Goal: Contribute content

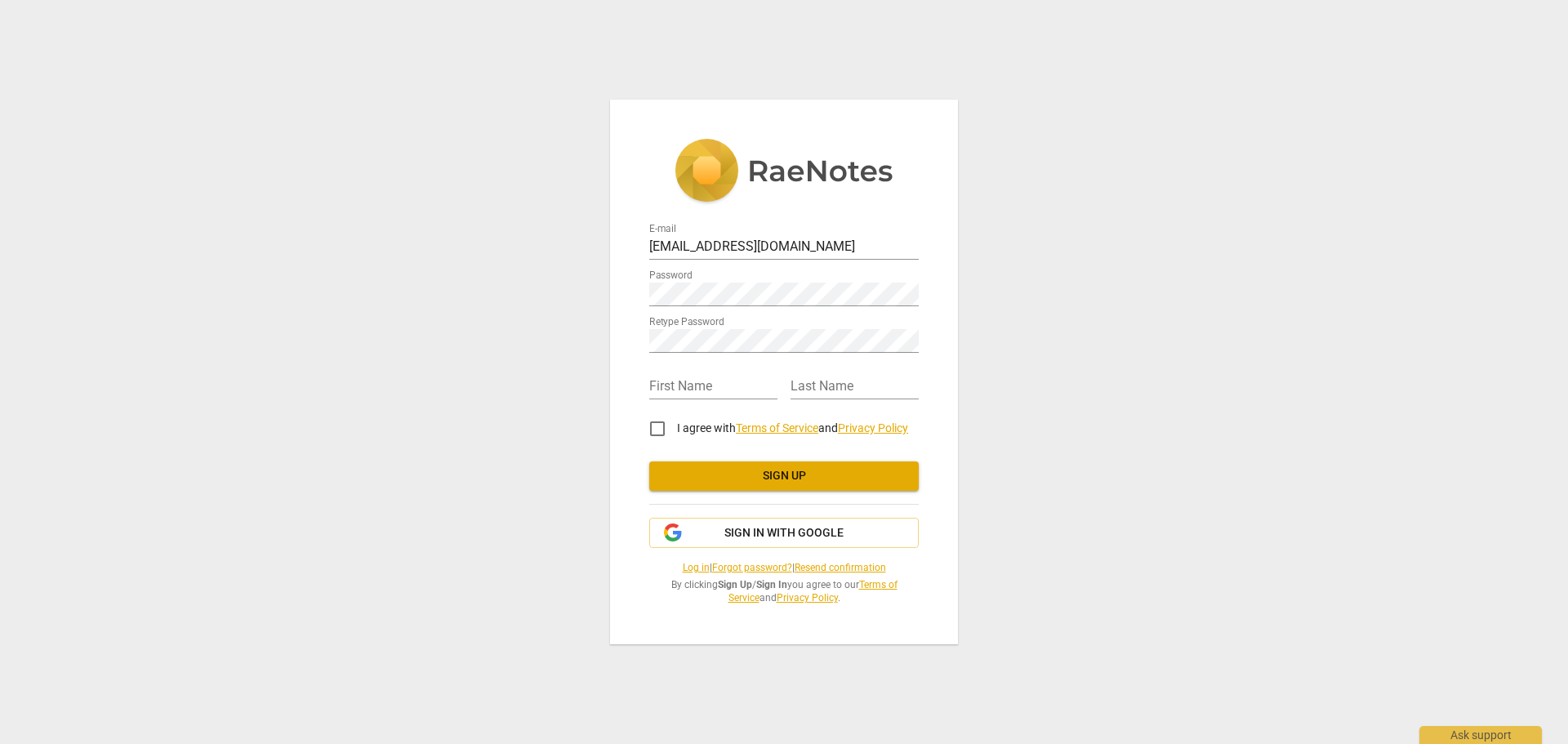
click at [661, 431] on input "I agree with Terms of Service and Privacy Policy" at bounding box center [657, 428] width 39 height 39
checkbox input "true"
click at [717, 478] on span "Sign up" at bounding box center [784, 476] width 243 height 17
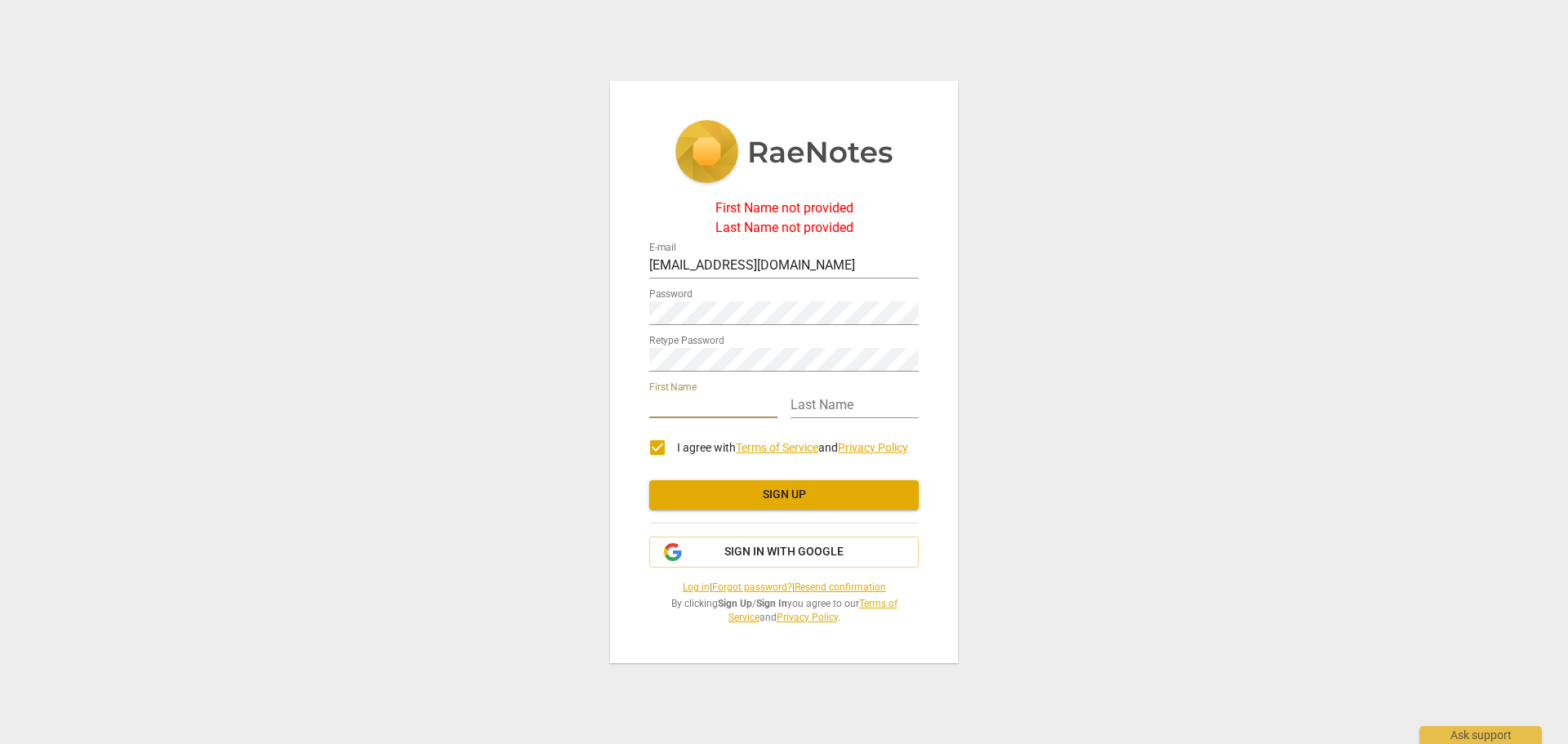
click at [703, 408] on input "text" at bounding box center [713, 406] width 128 height 24
type input "[PERSON_NAME]"
click at [795, 491] on span "Sign up" at bounding box center [784, 495] width 243 height 17
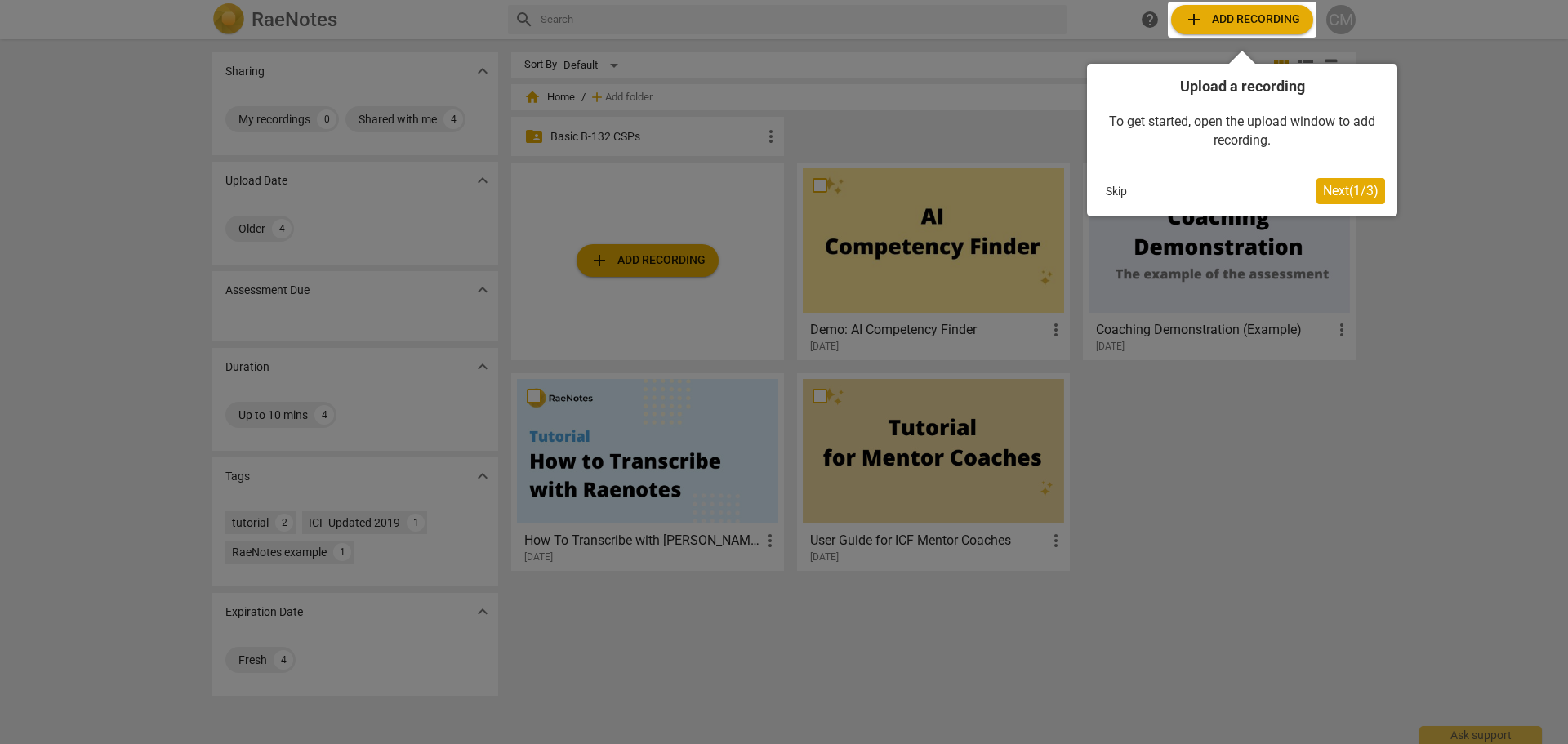
click at [1332, 192] on span "Next ( 1 / 3 )" at bounding box center [1350, 190] width 55 height 16
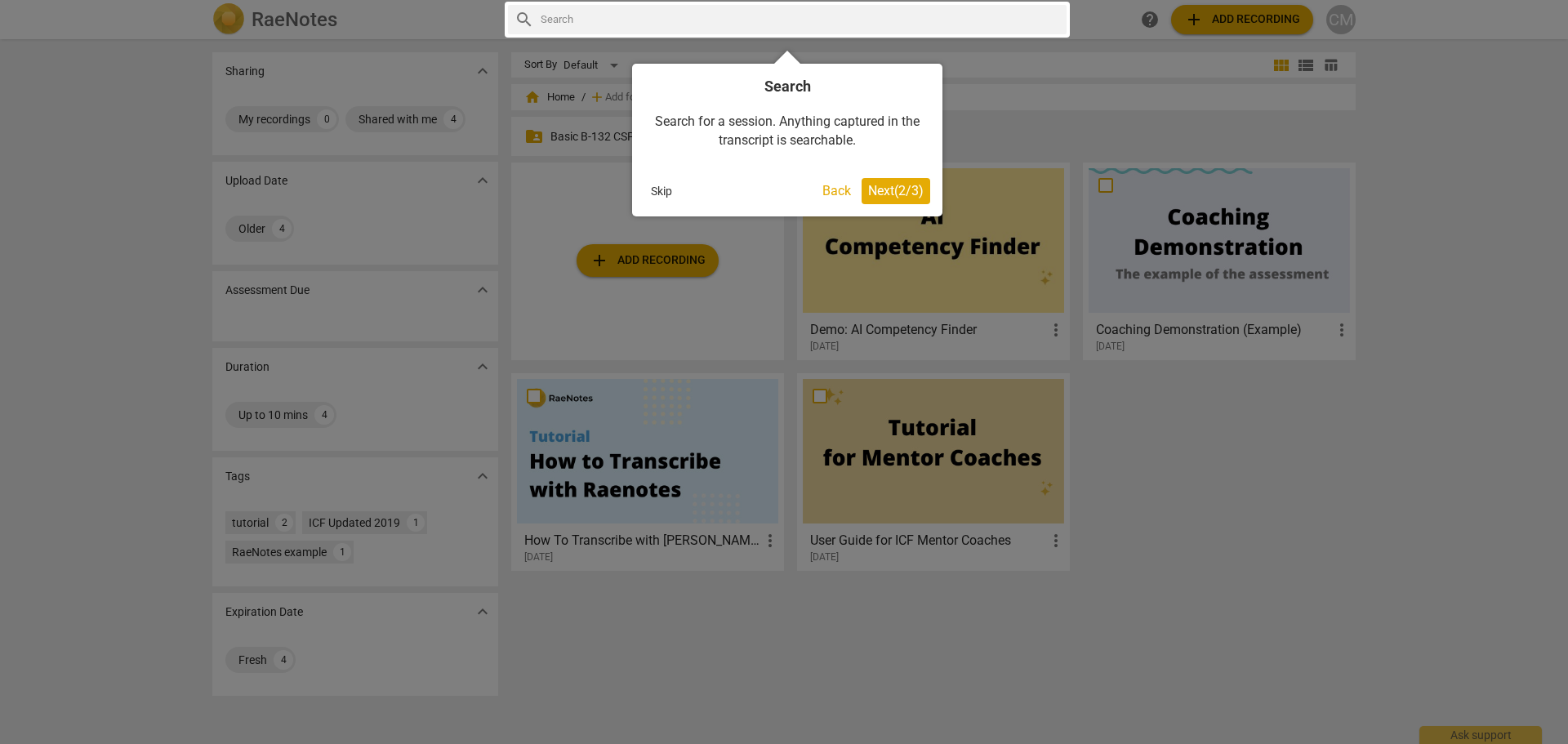
click at [892, 186] on span "Next ( 2 / 3 )" at bounding box center [895, 190] width 55 height 16
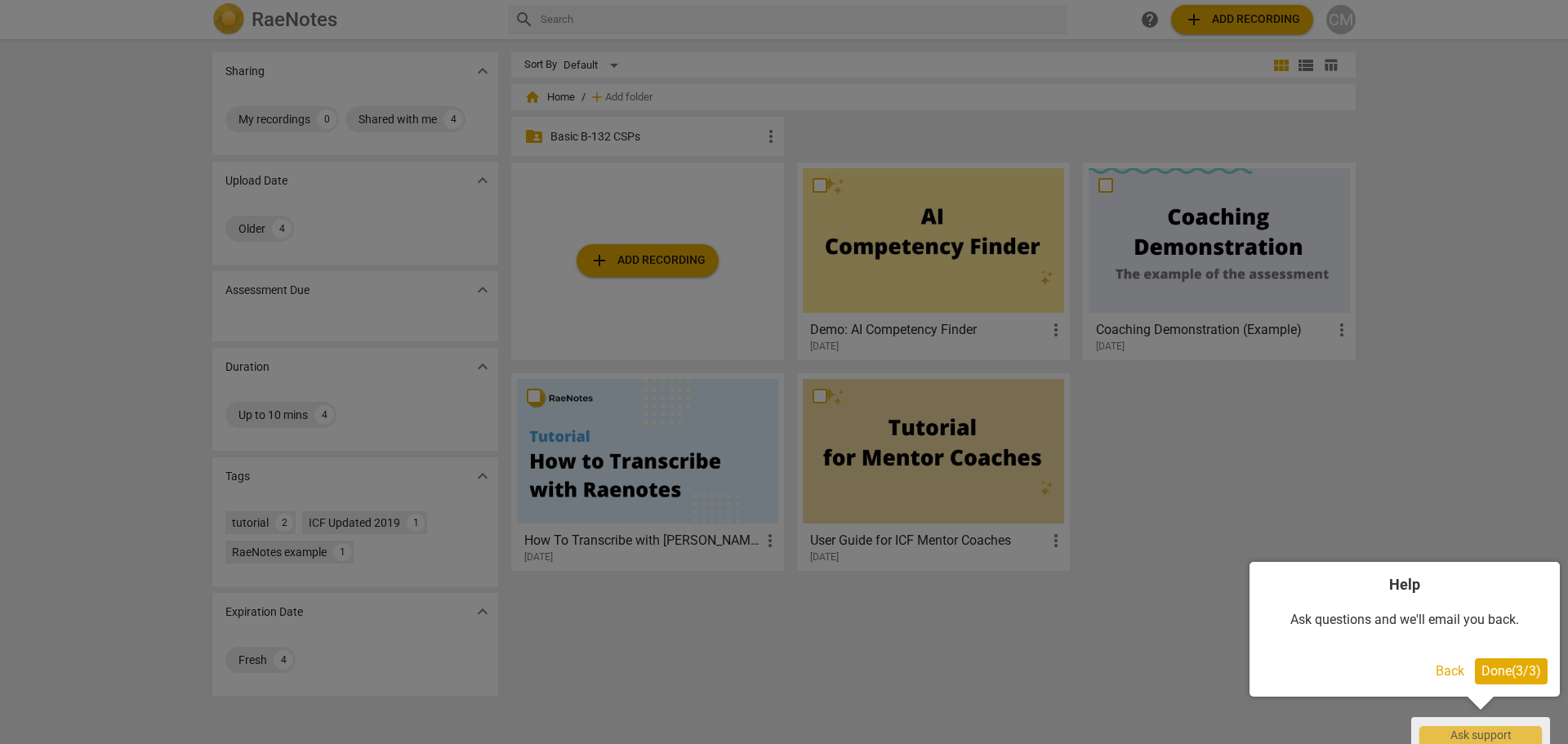
click at [1511, 666] on span "Done ( 3 / 3 )" at bounding box center [1511, 670] width 60 height 16
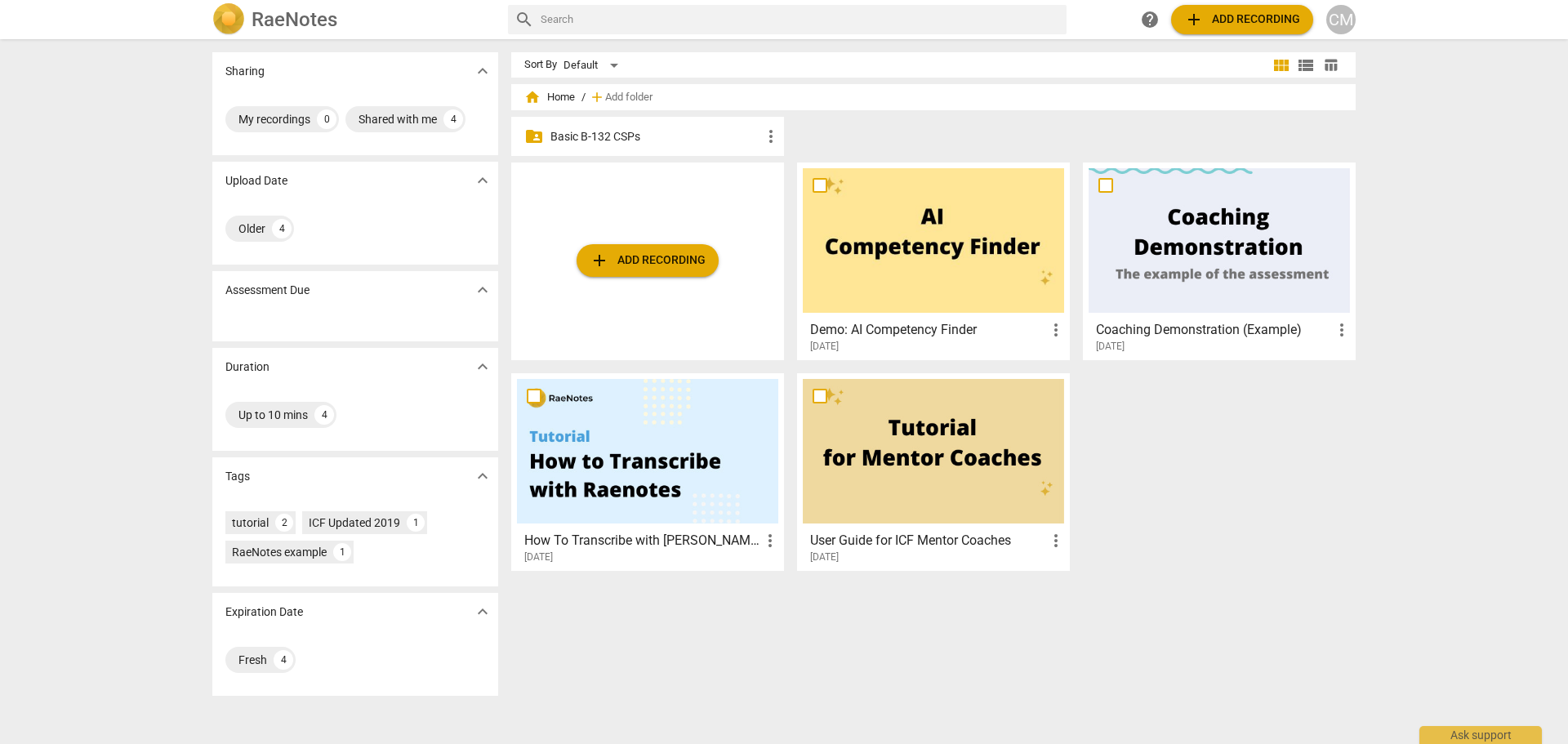
click at [564, 133] on p "Basic B-132 CSPs" at bounding box center [655, 136] width 211 height 17
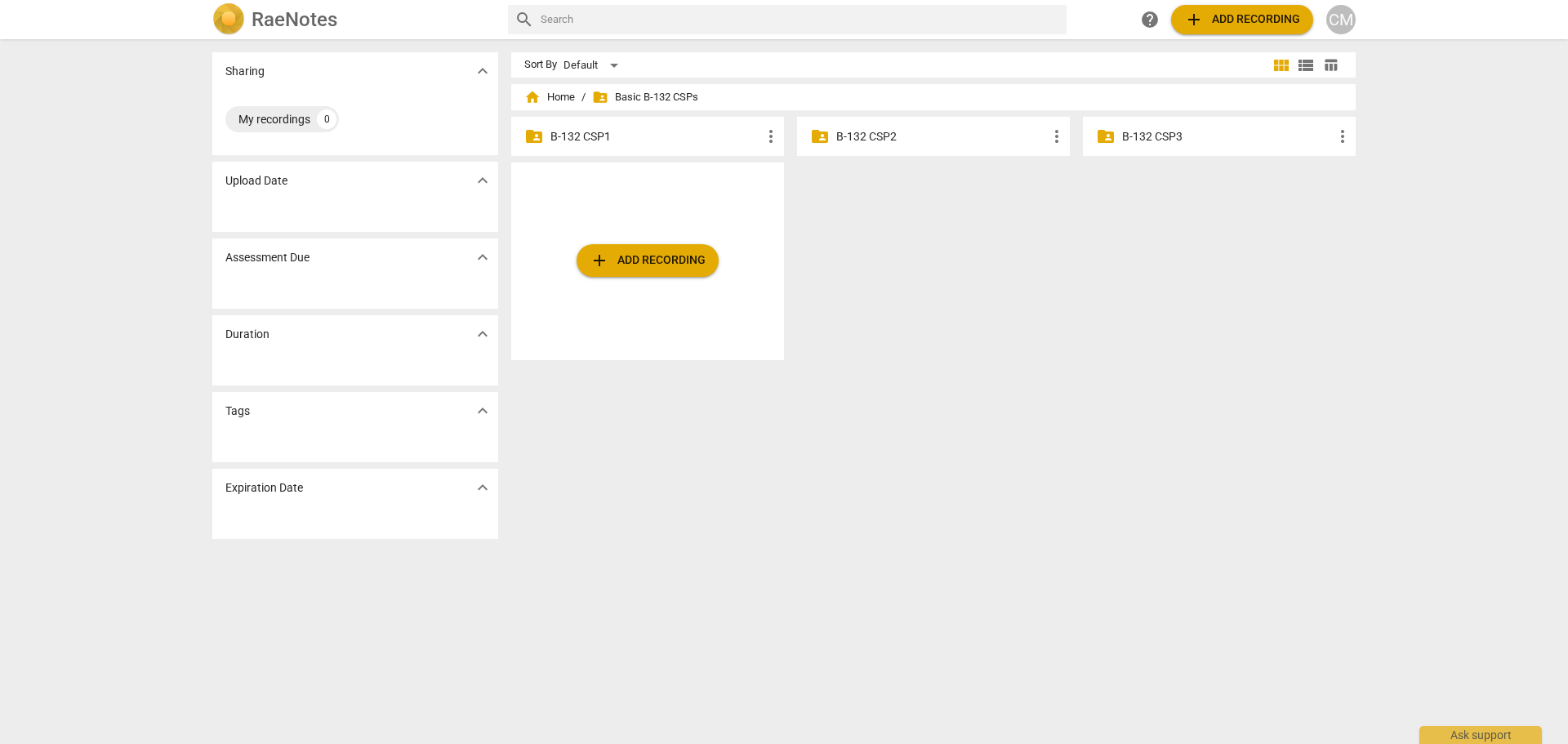
click at [564, 133] on p "B-132 CSP1" at bounding box center [655, 136] width 211 height 17
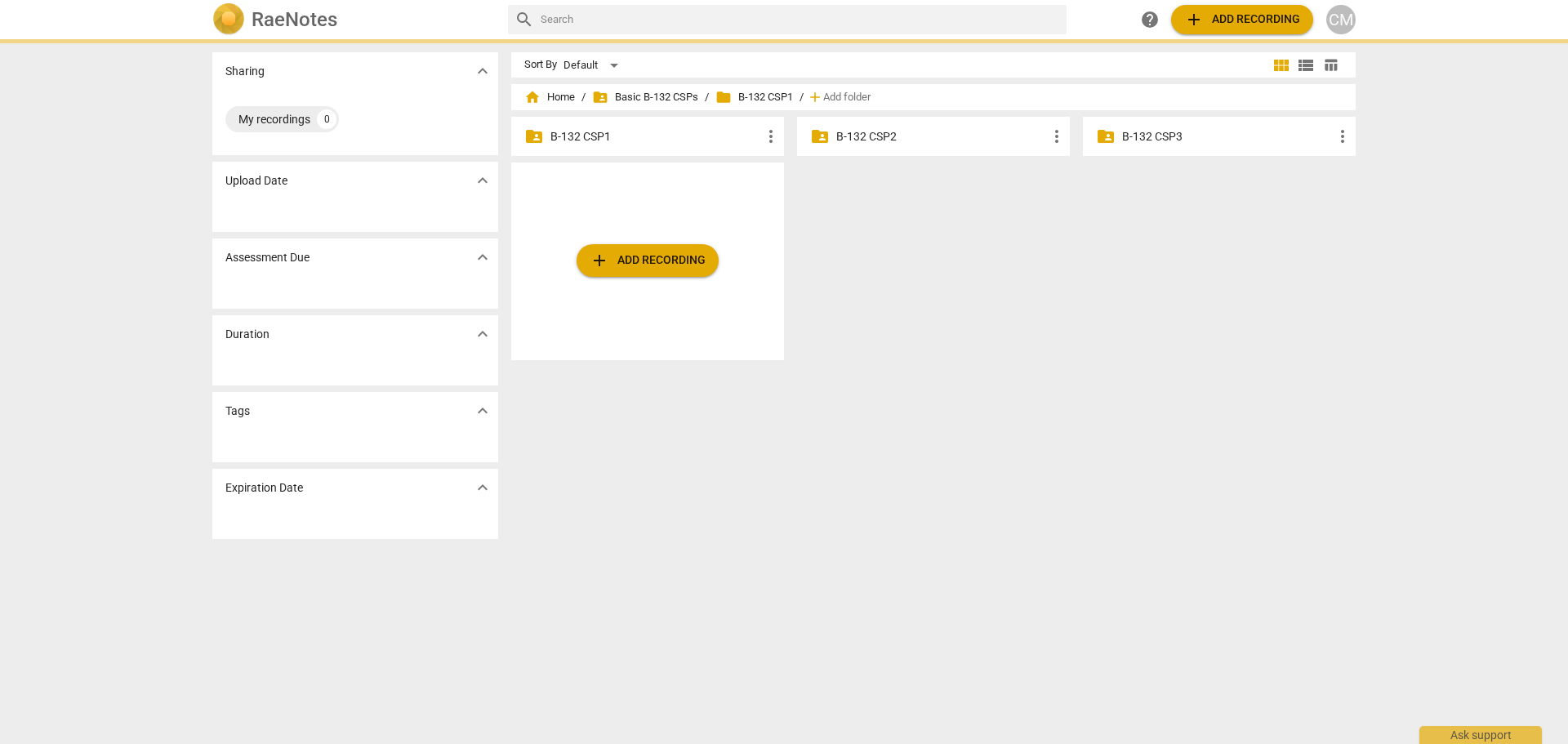
click at [565, 134] on p "B-132 CSP1" at bounding box center [655, 136] width 211 height 17
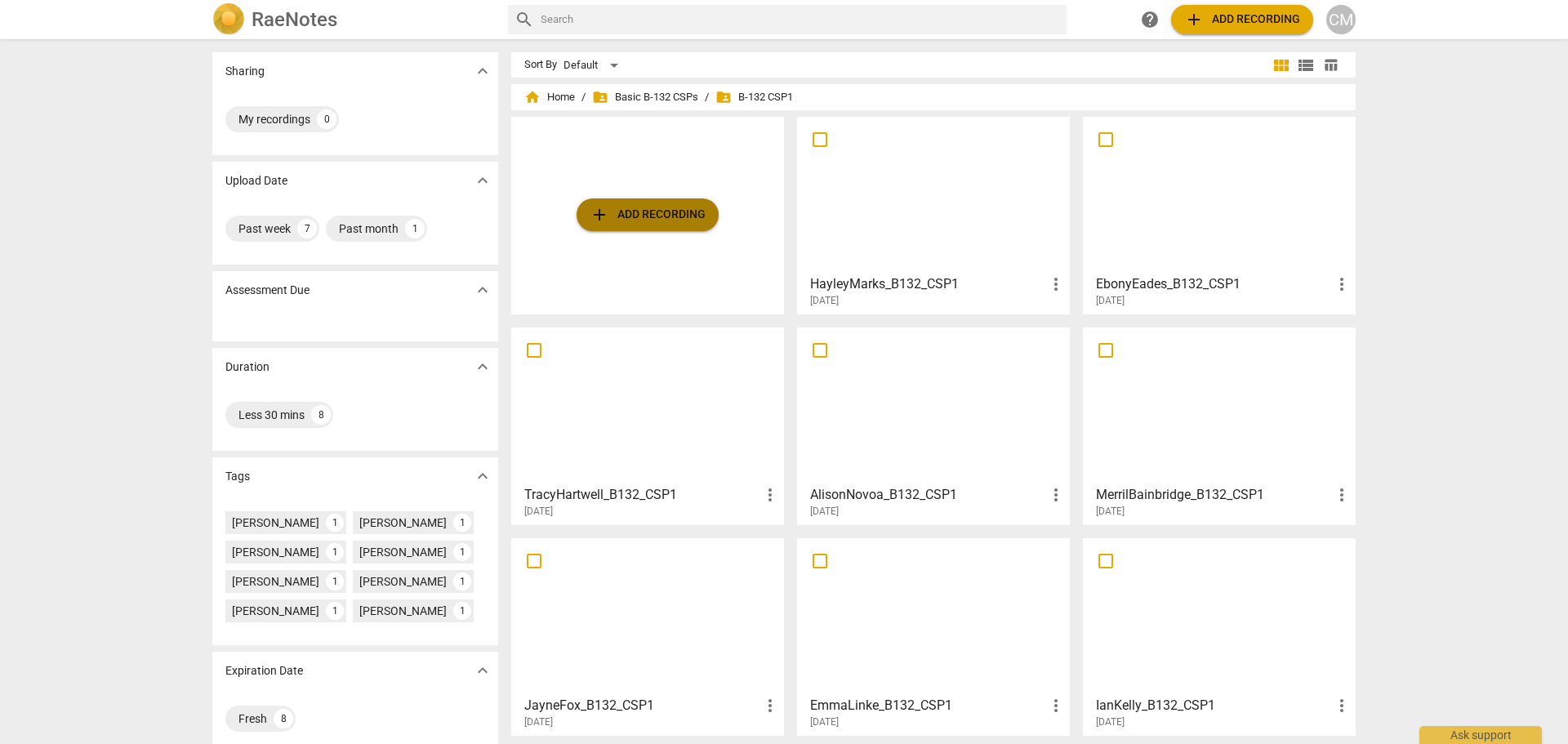
click at [593, 213] on span "add" at bounding box center [599, 215] width 20 height 20
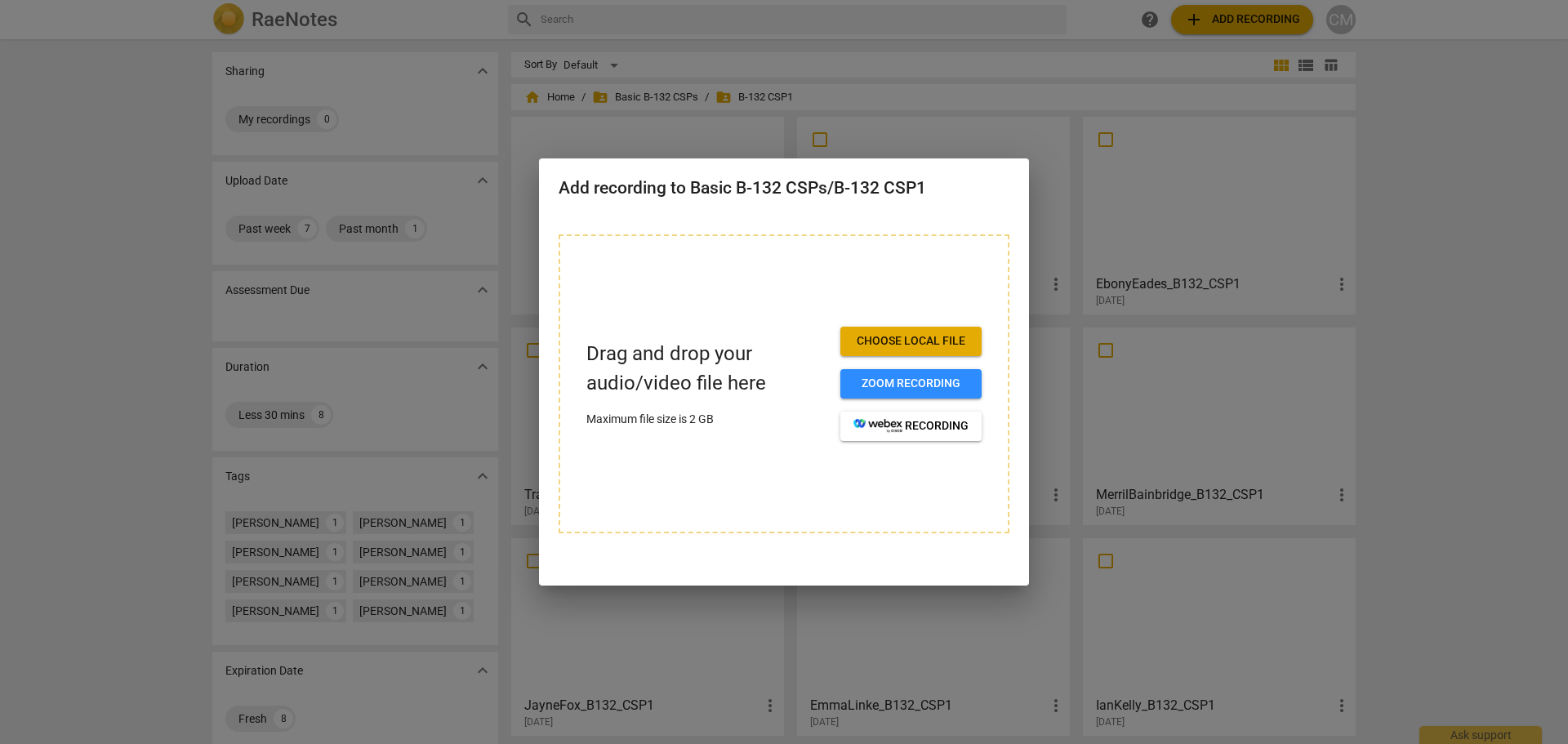
click at [917, 334] on span "Choose local file" at bounding box center [910, 341] width 115 height 17
click at [864, 341] on span "Choose local file" at bounding box center [910, 341] width 115 height 17
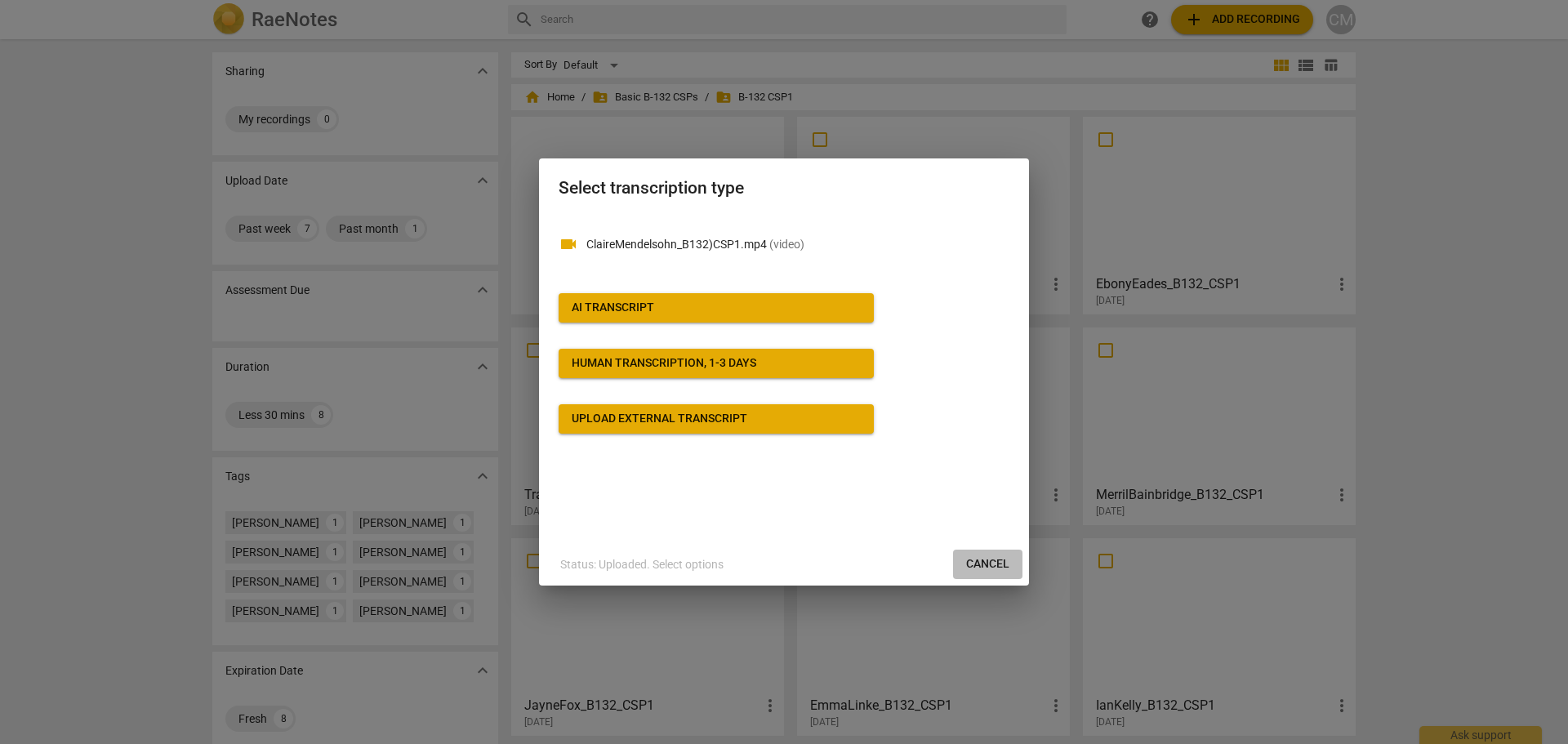
click at [984, 557] on span "Cancel" at bounding box center [988, 565] width 43 height 17
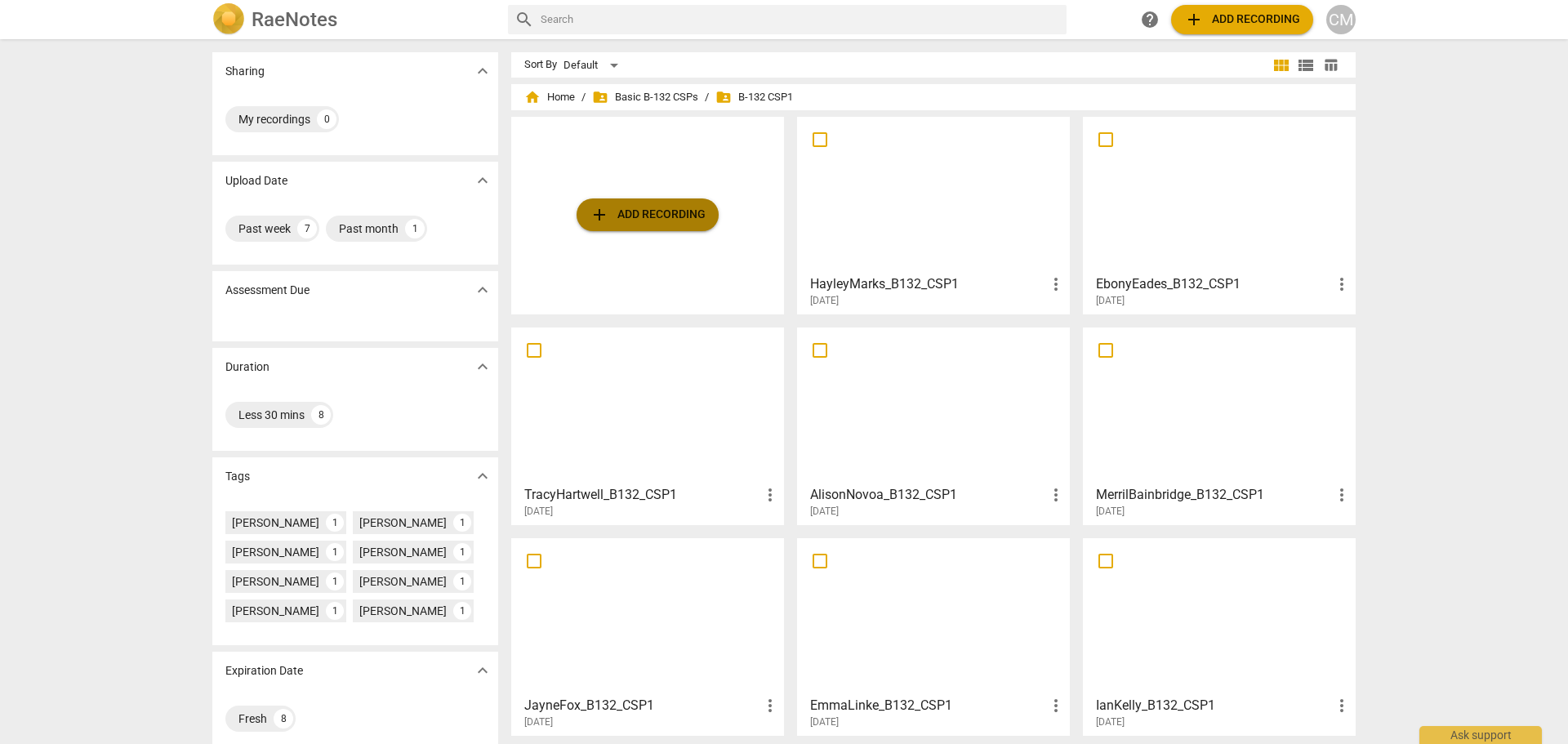
click at [592, 217] on span "add" at bounding box center [599, 215] width 20 height 20
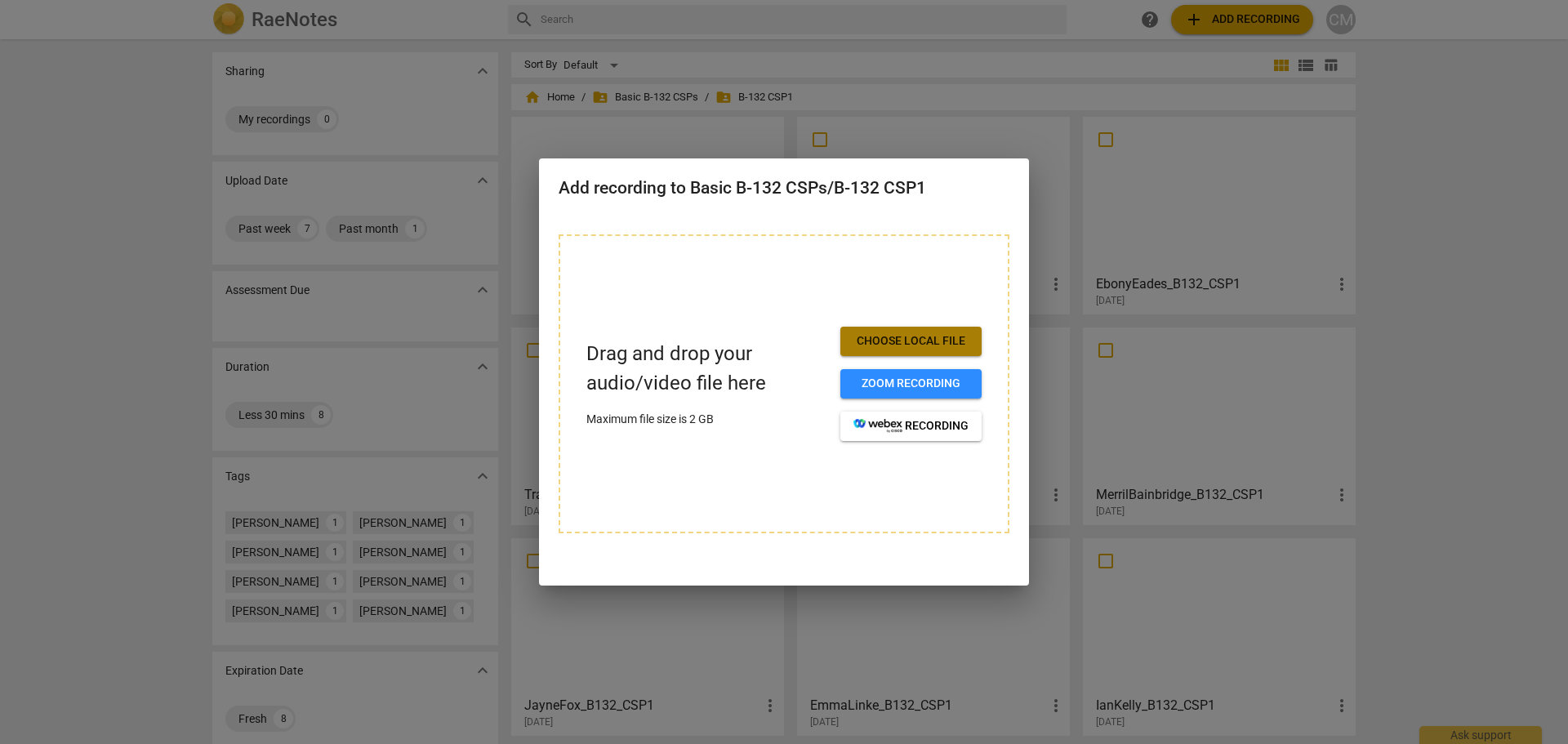
click at [879, 334] on span "Choose local file" at bounding box center [910, 341] width 115 height 17
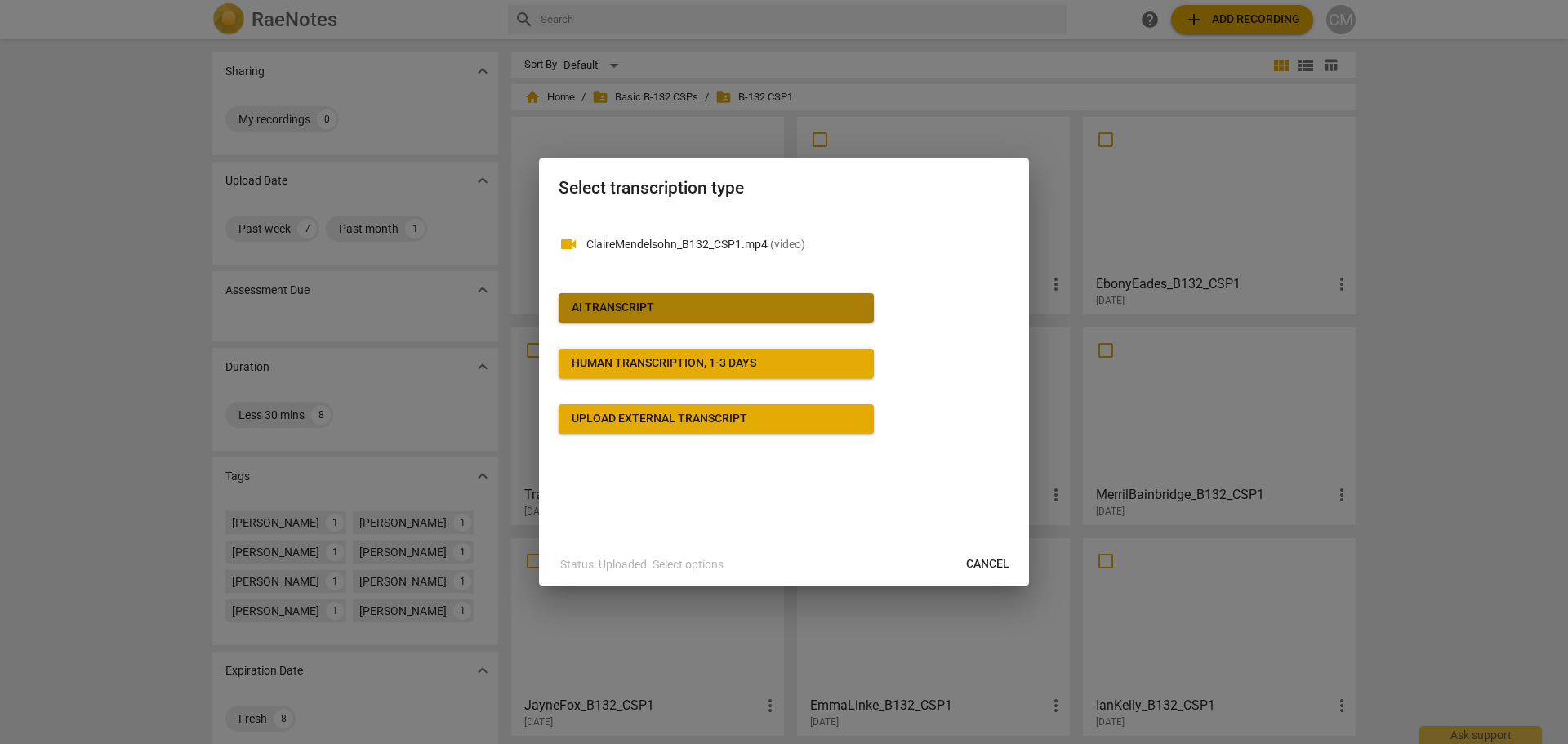
click at [627, 308] on div "AI Transcript" at bounding box center [613, 308] width 83 height 17
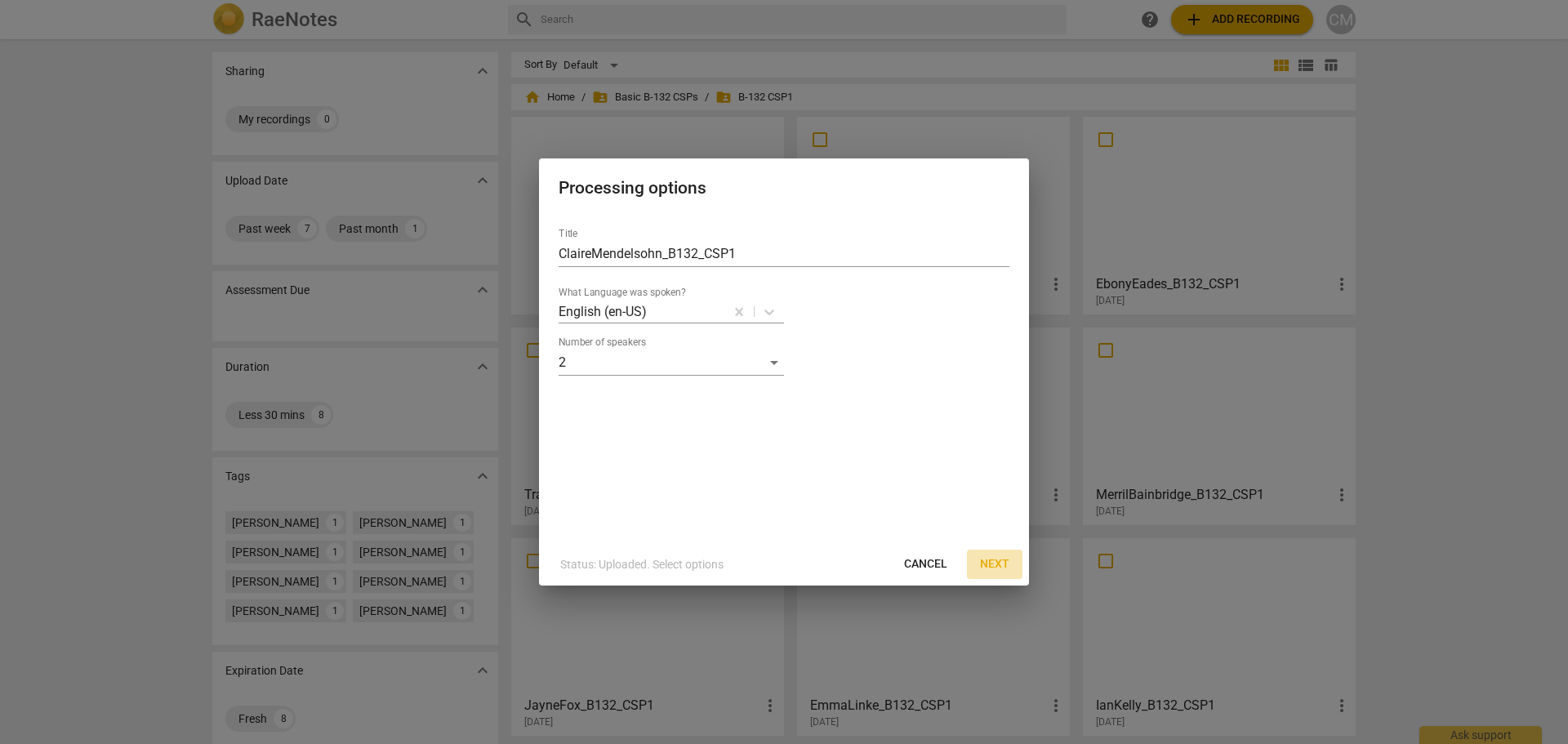
click at [997, 565] on span "Next" at bounding box center [994, 565] width 30 height 17
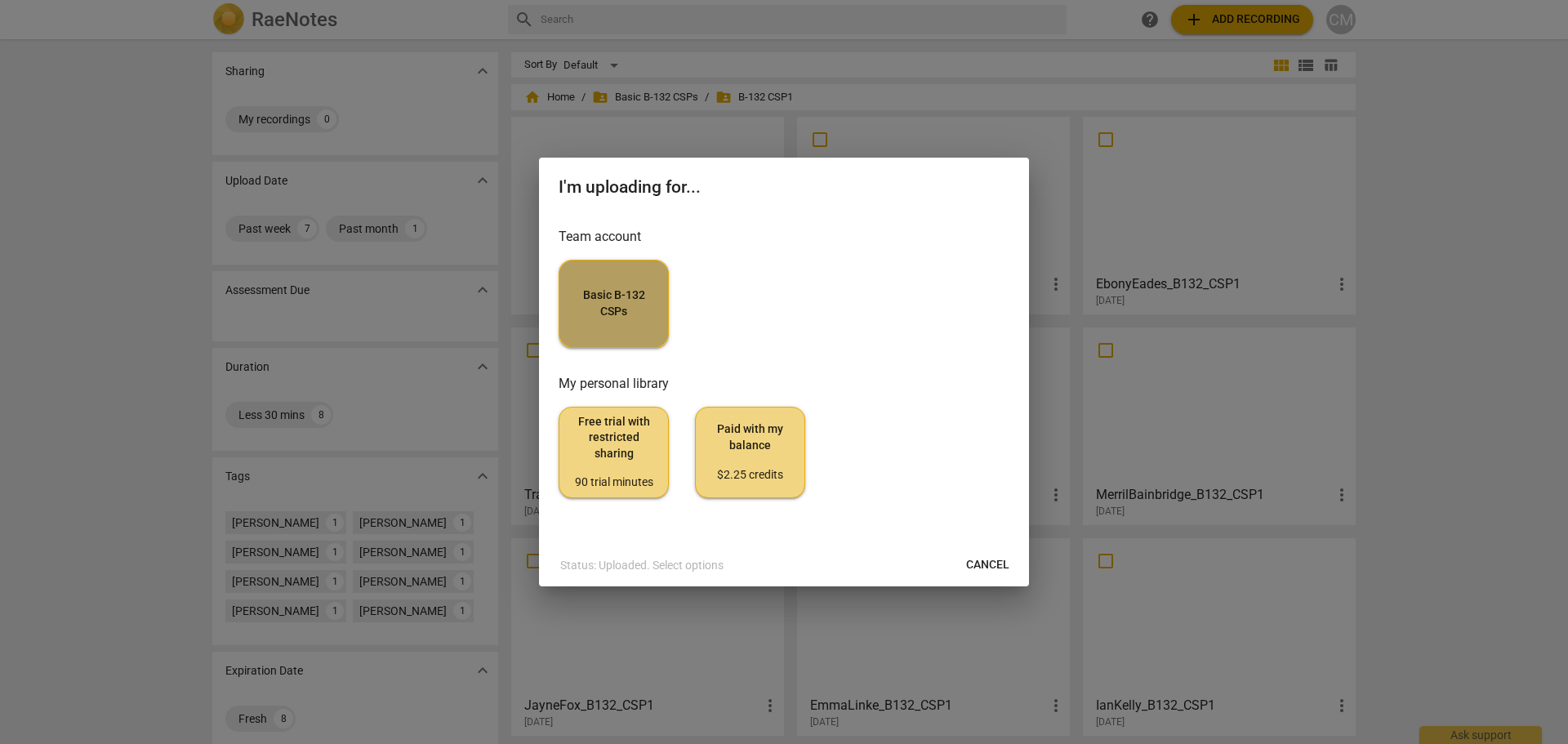
click at [631, 327] on button "Basic B-132 CSPs" at bounding box center [613, 303] width 110 height 88
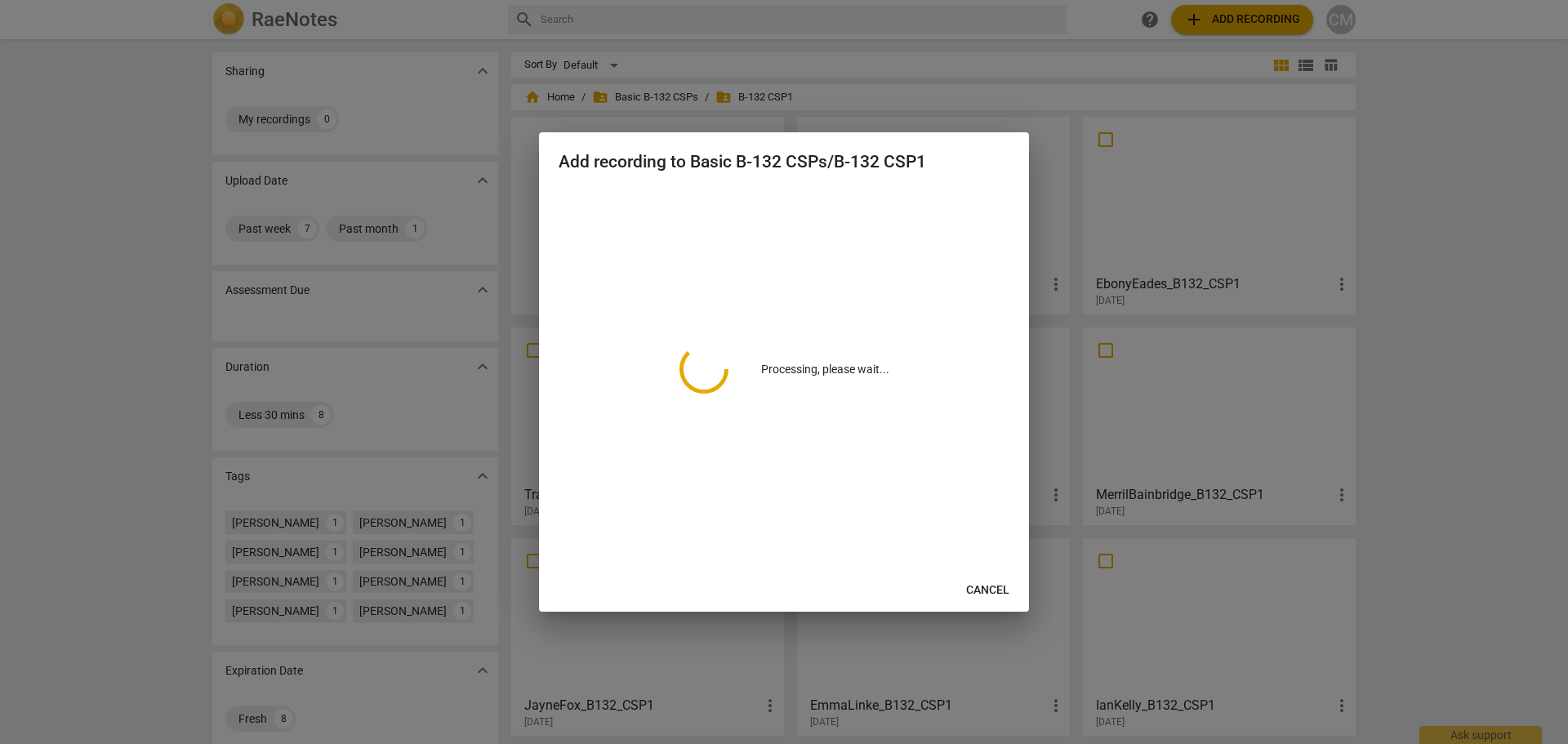
click at [628, 327] on div "Processing, please wait..." at bounding box center [784, 369] width 450 height 361
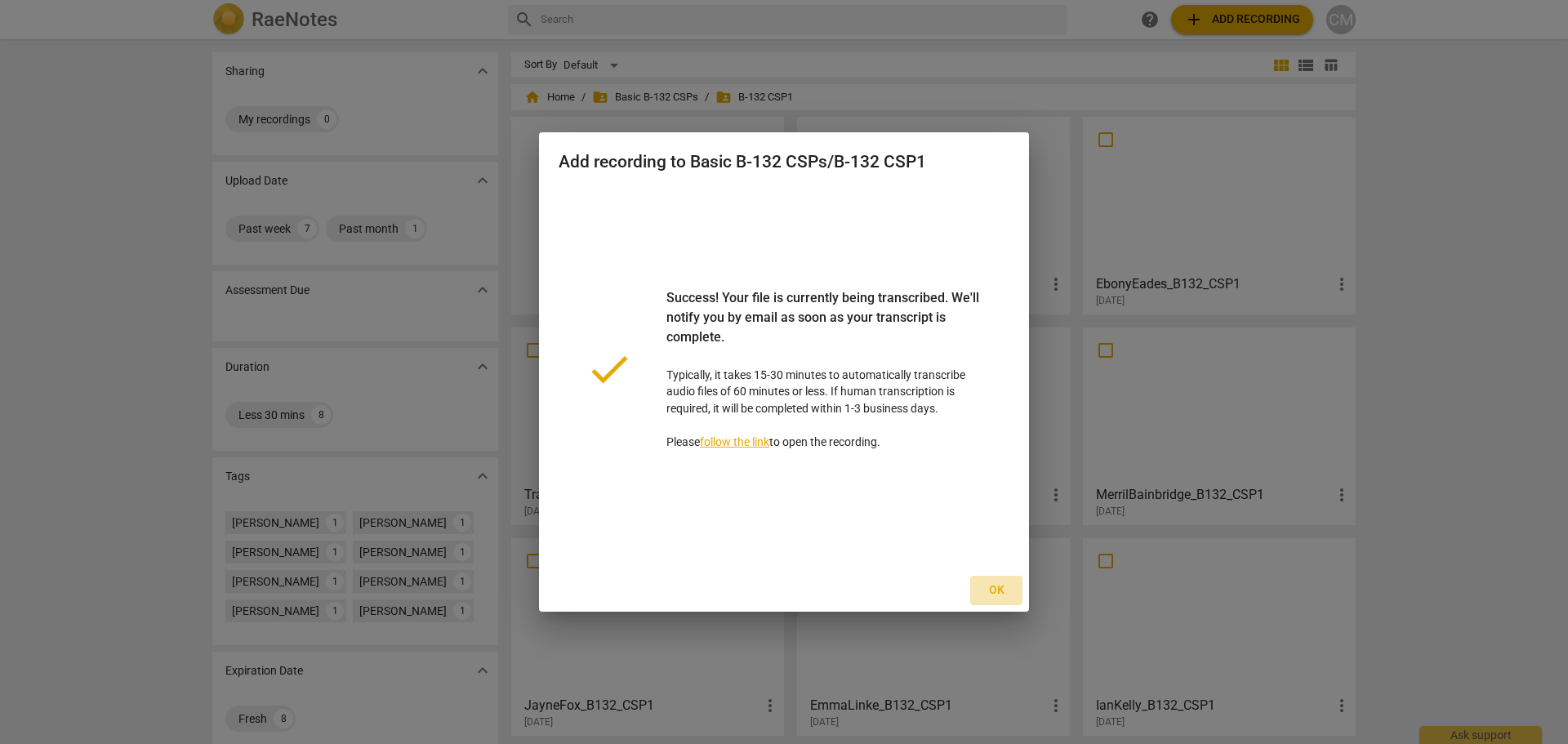
click at [998, 591] on span "Ok" at bounding box center [996, 590] width 26 height 17
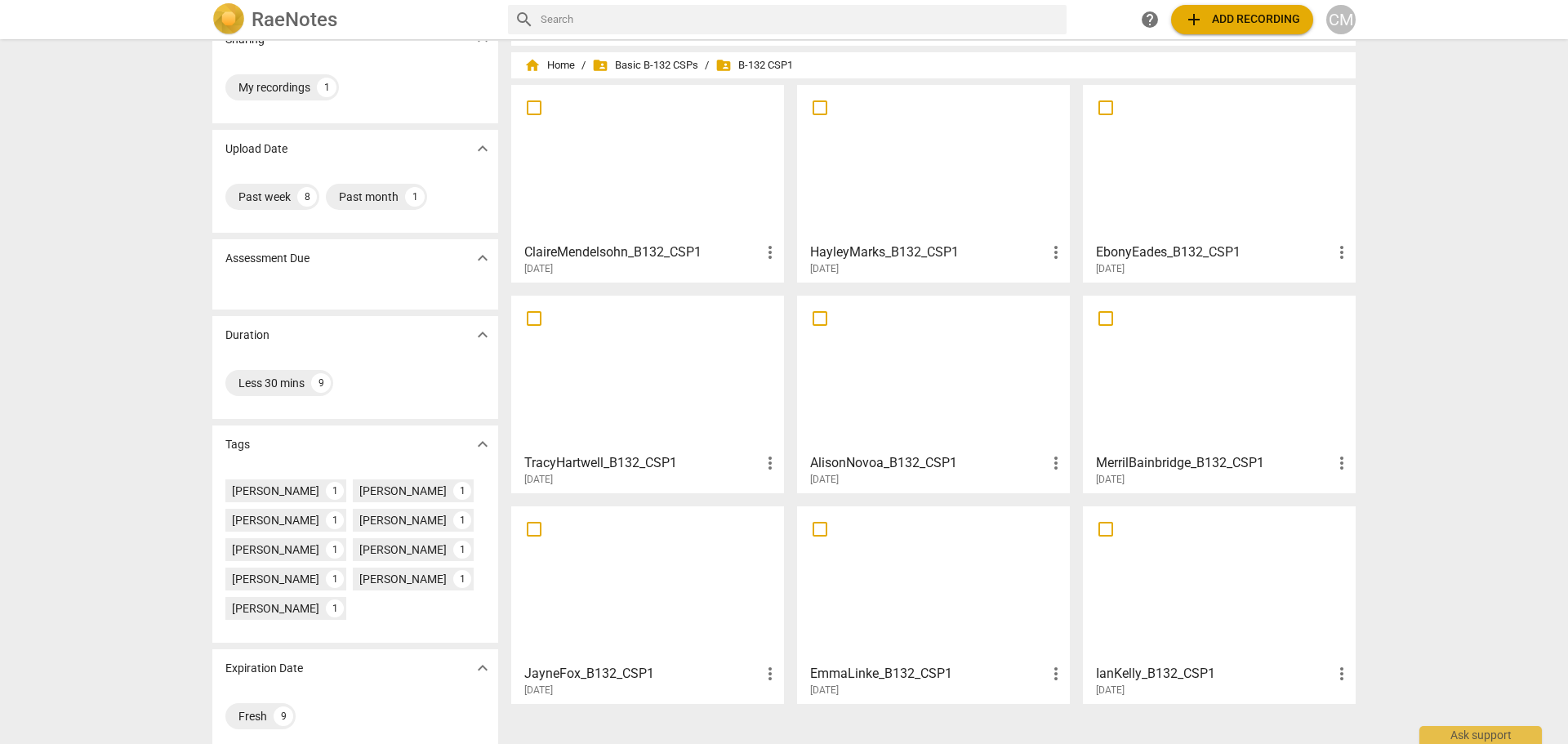
scroll to position [46, 0]
